Goal: Navigation & Orientation: Find specific page/section

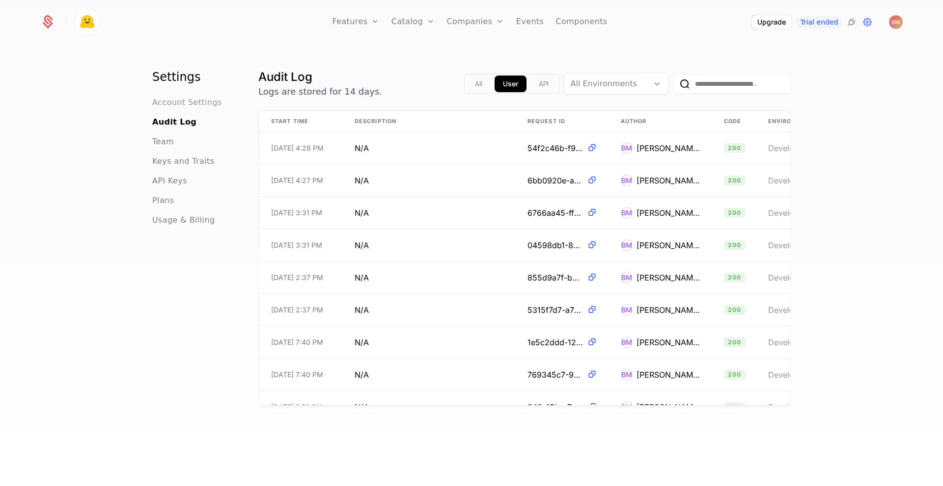
click at [178, 105] on span "Account Settings" at bounding box center [187, 103] width 70 height 12
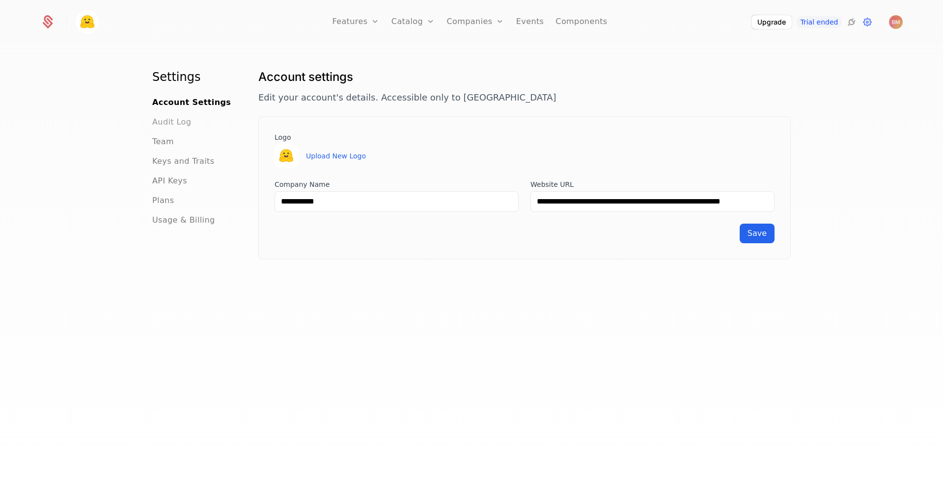
click at [176, 122] on span "Audit Log" at bounding box center [171, 122] width 39 height 12
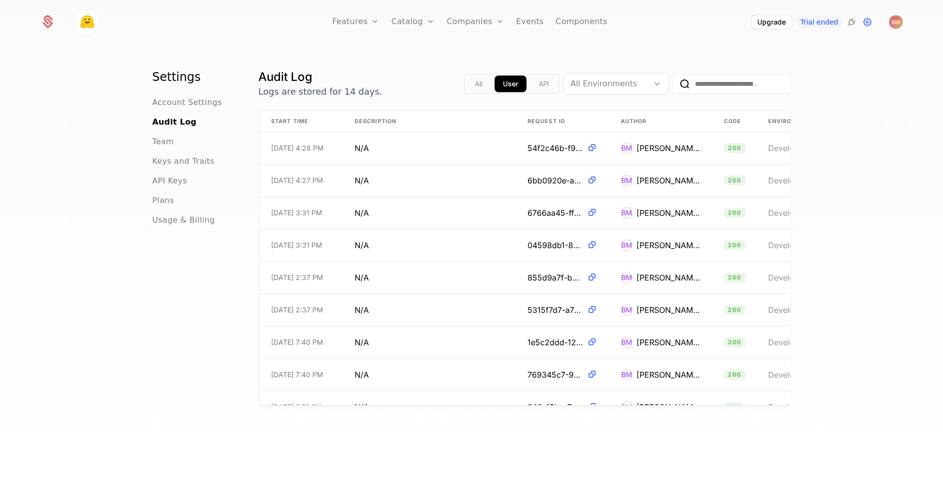
click at [157, 148] on ul "Account Settings Audit Log Team Keys and Traits API Keys Plans Usage & Billing" at bounding box center [193, 162] width 82 height 130
click at [158, 139] on span "Team" at bounding box center [163, 142] width 22 height 12
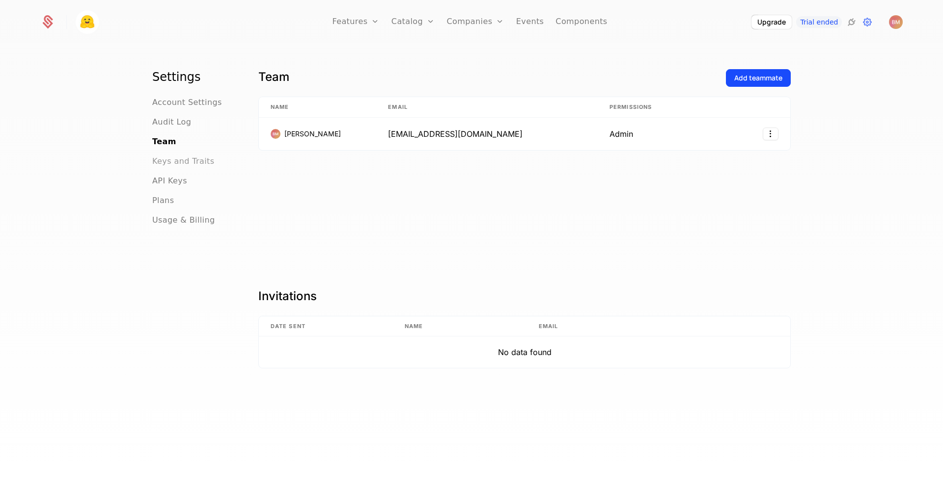
click at [165, 160] on span "Keys and Traits" at bounding box center [183, 162] width 62 height 12
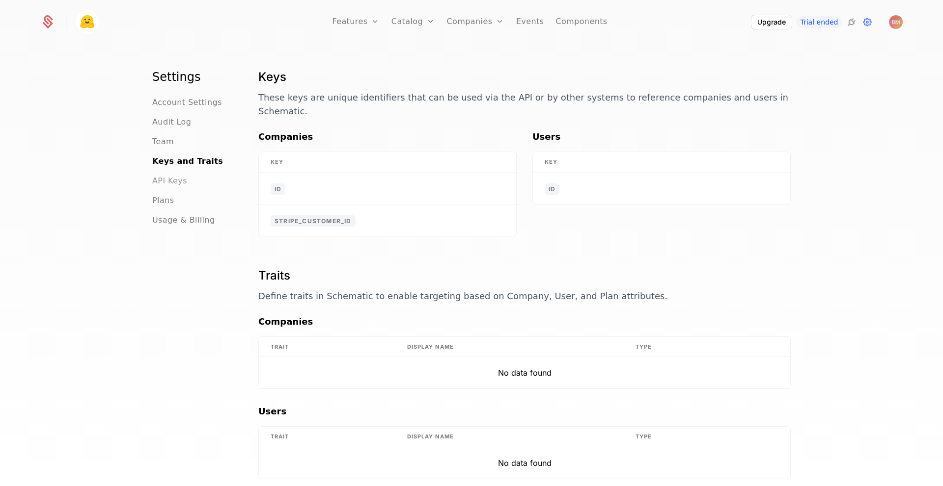
click at [166, 182] on span "API Keys" at bounding box center [169, 181] width 35 height 12
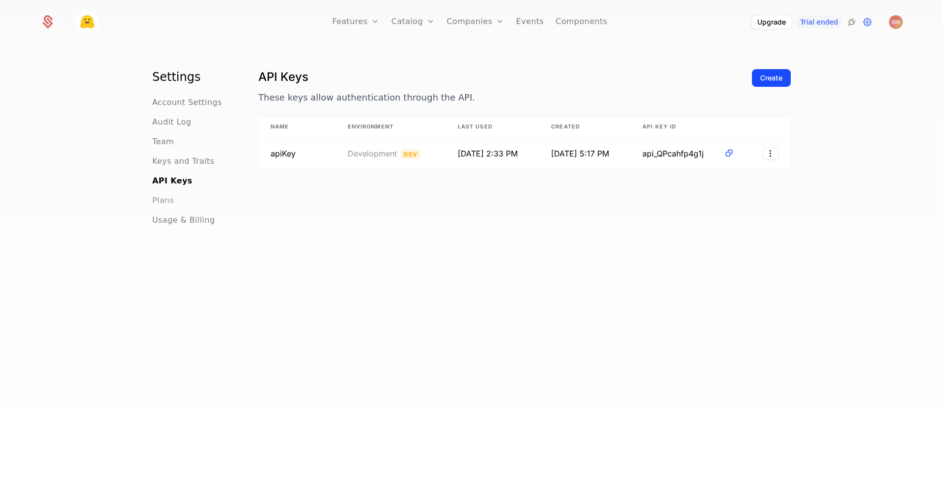
click at [161, 201] on span "Plans" at bounding box center [163, 201] width 22 height 12
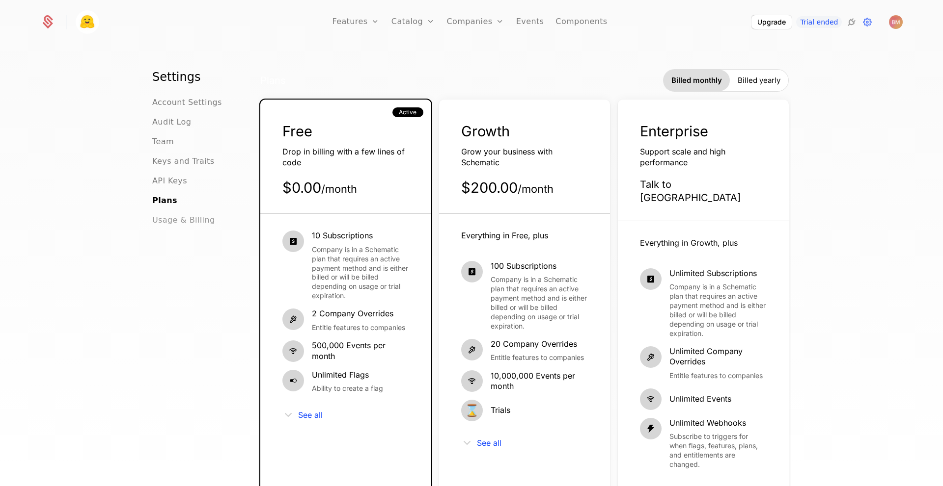
click at [167, 224] on span "Usage & Billing" at bounding box center [183, 221] width 63 height 12
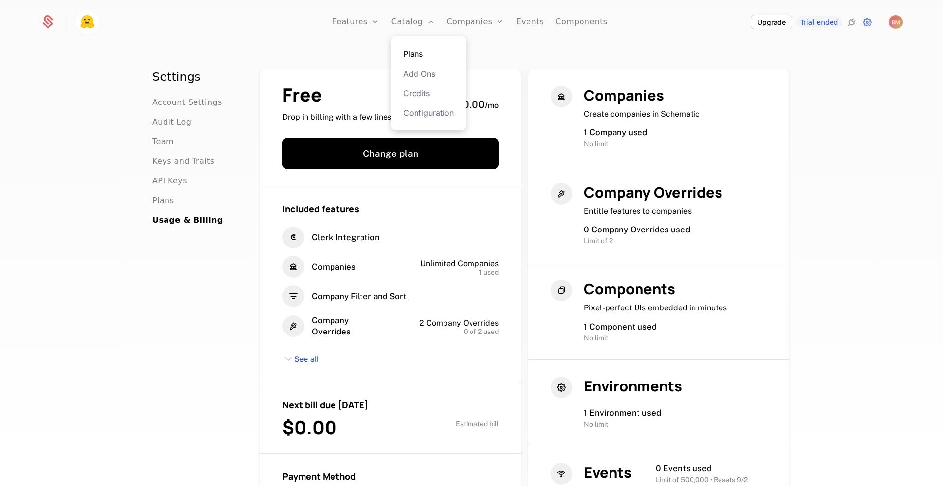
click at [430, 56] on link "Plans" at bounding box center [428, 54] width 51 height 12
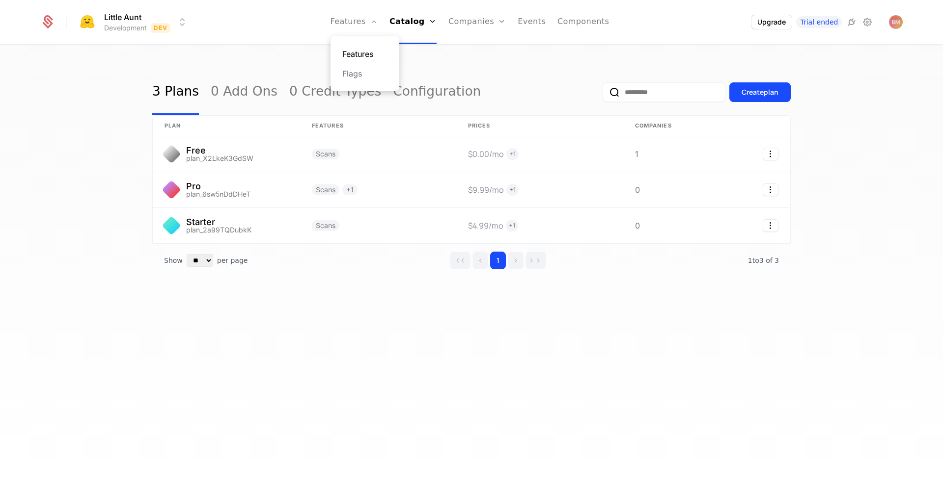
click at [382, 55] on link "Features" at bounding box center [364, 54] width 45 height 12
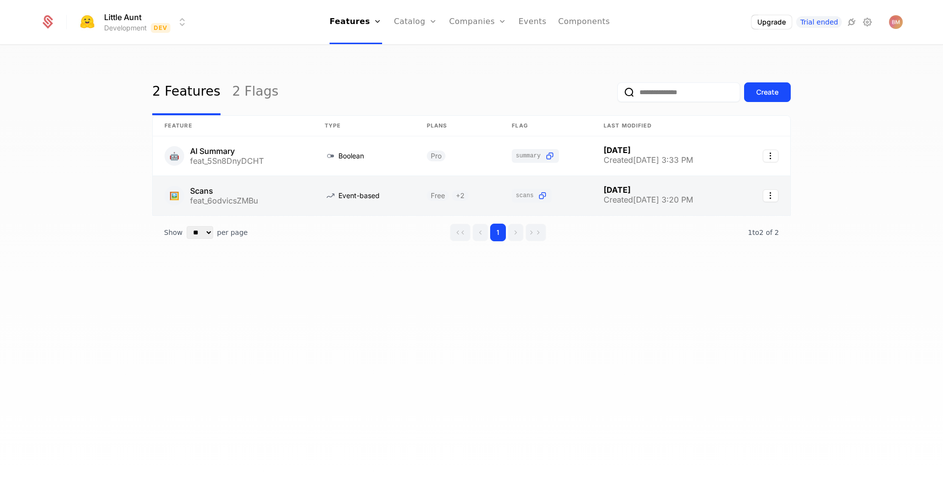
click at [385, 199] on link at bounding box center [364, 195] width 102 height 39
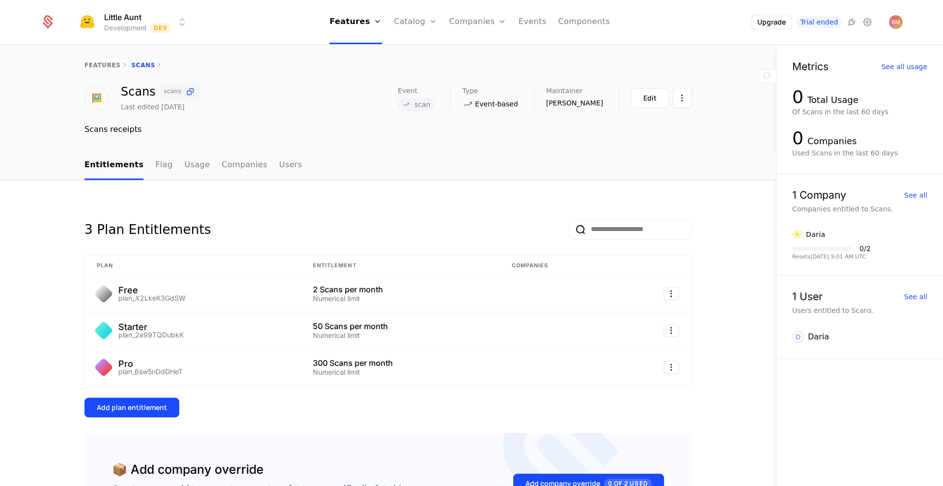
scroll to position [103, 0]
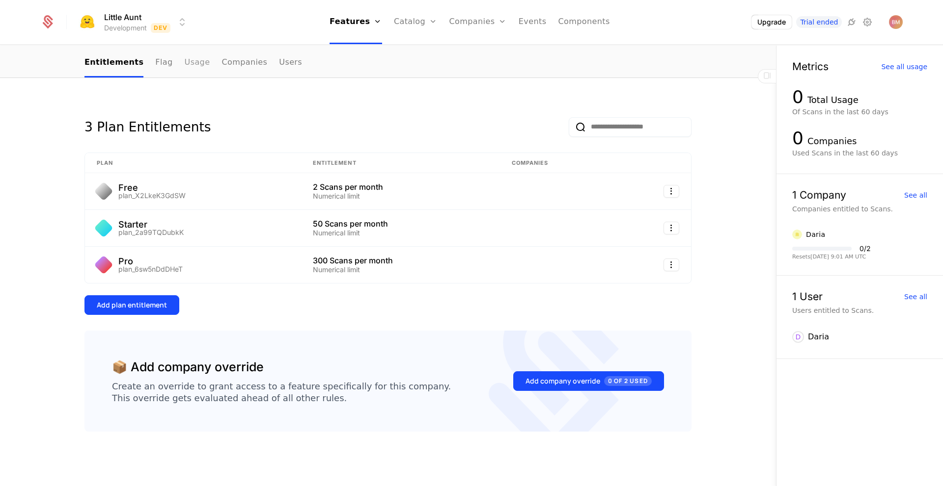
click at [185, 67] on link "Usage" at bounding box center [198, 63] width 26 height 29
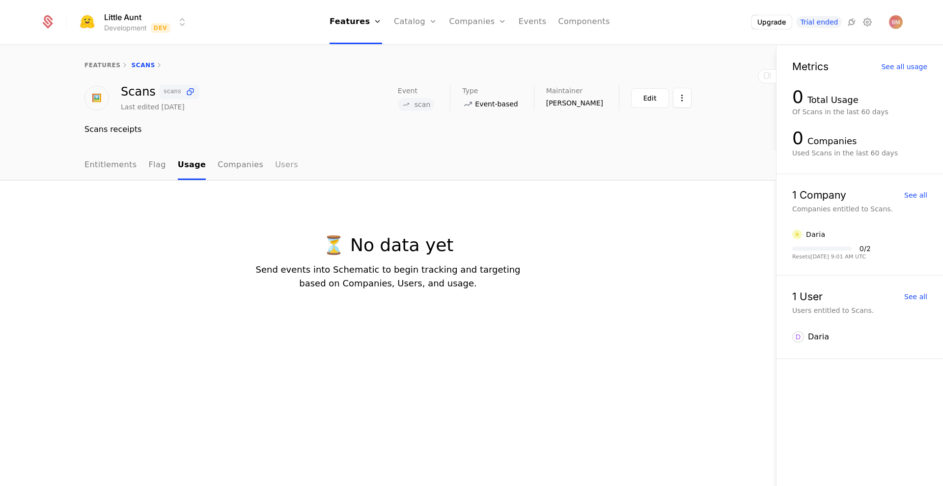
click at [275, 164] on link "Users" at bounding box center [286, 165] width 23 height 29
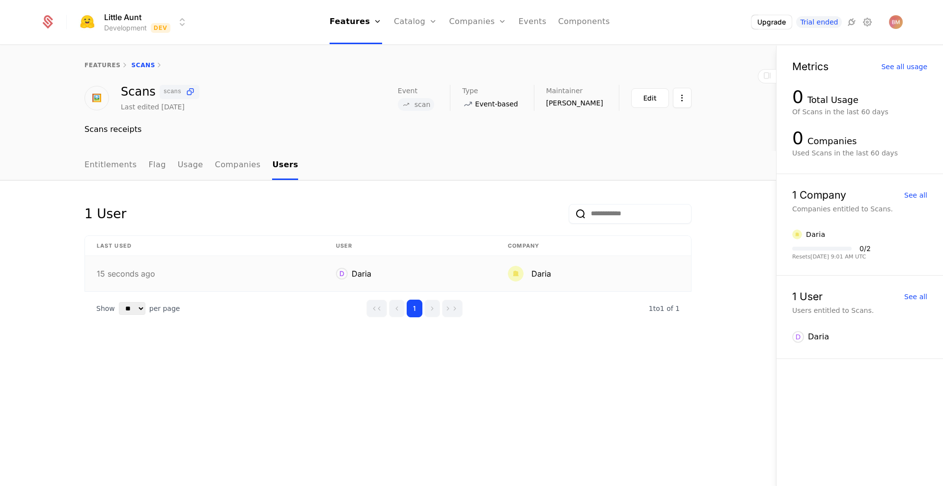
click at [540, 271] on div "Daria" at bounding box center [541, 274] width 20 height 12
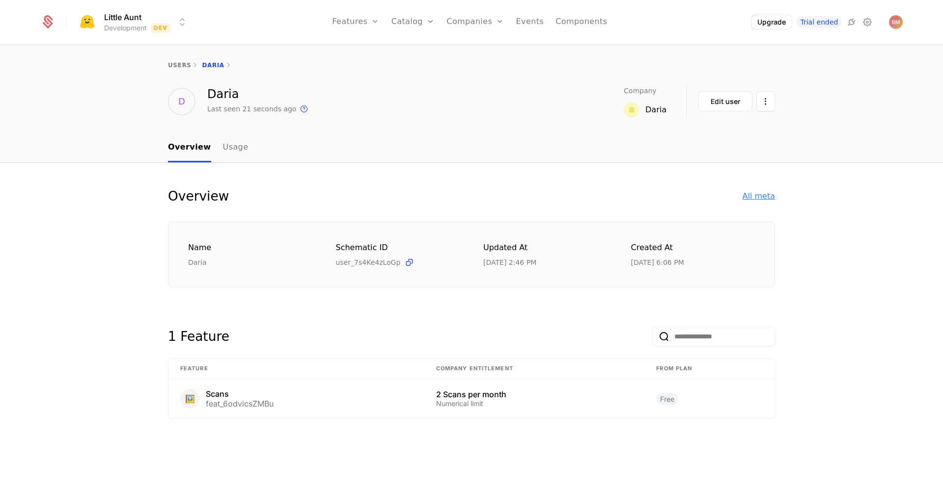
click at [762, 194] on div "All meta" at bounding box center [758, 196] width 32 height 12
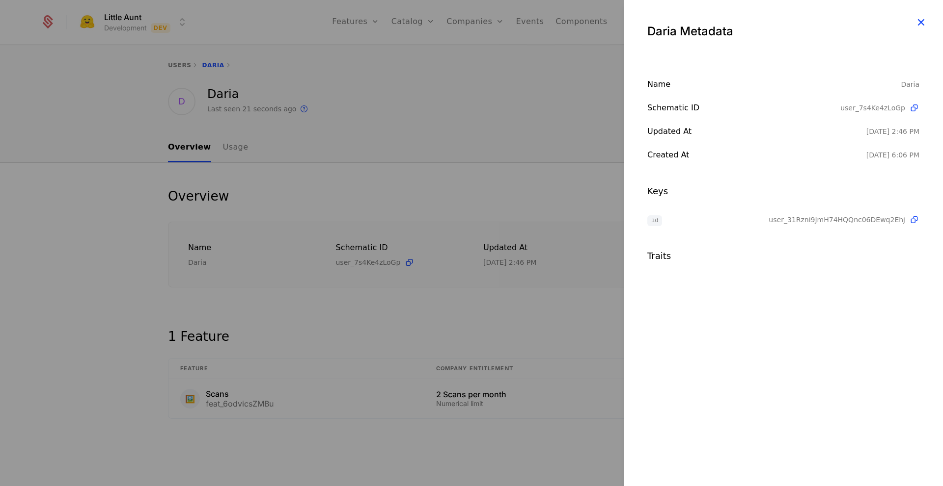
click at [922, 16] on icon "button" at bounding box center [920, 22] width 13 height 13
